Goal: Transaction & Acquisition: Purchase product/service

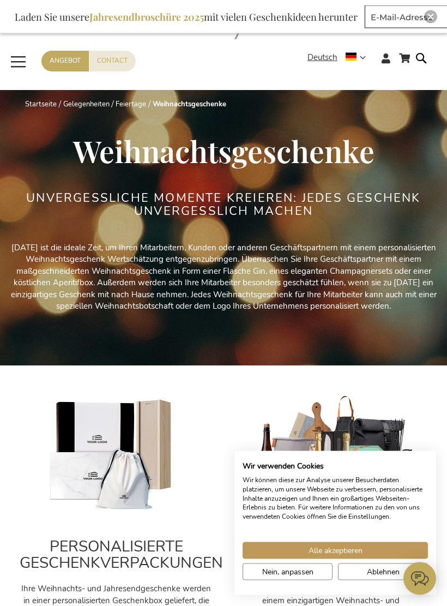
scroll to position [20, 0]
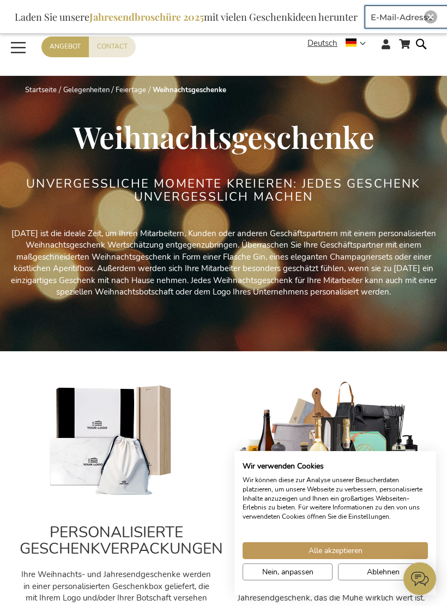
click at [431, 26] on input "E-Mail-Adresse" at bounding box center [423, 16] width 116 height 23
click at [437, 89] on ul "Startseite Gelegenheiten Feiertage Weihnachtsgeschenke" at bounding box center [231, 90] width 413 height 10
click at [432, 10] on div "Close" at bounding box center [430, 16] width 13 height 13
